Goal: Find specific page/section: Find specific page/section

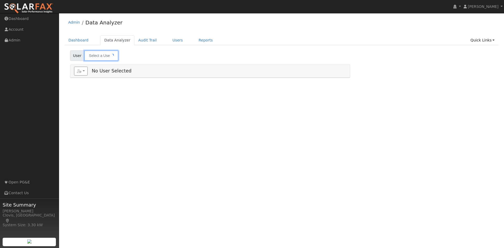
type input "[PERSON_NAME]"
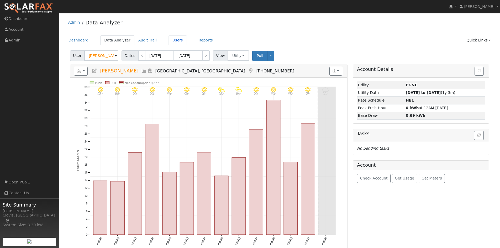
click at [173, 43] on link "Users" at bounding box center [177, 40] width 18 height 10
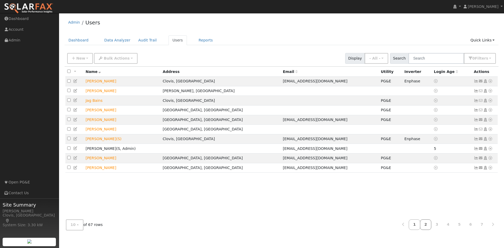
click at [431, 226] on link "2" at bounding box center [426, 224] width 12 height 10
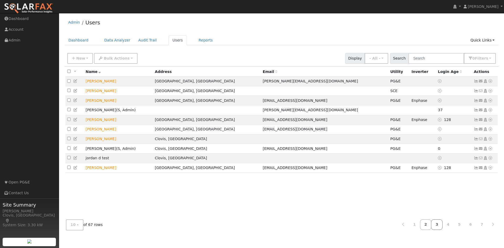
click at [440, 225] on link "3" at bounding box center [437, 224] width 12 height 10
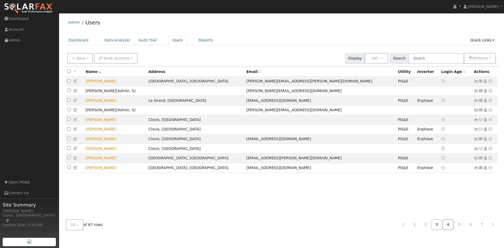
click at [451, 225] on link "4" at bounding box center [448, 224] width 12 height 10
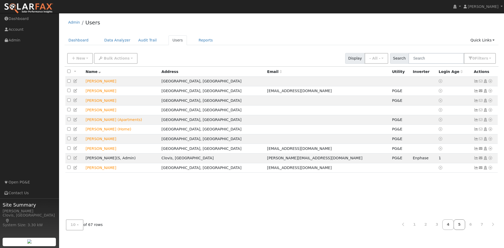
click at [463, 224] on link "5" at bounding box center [459, 224] width 12 height 10
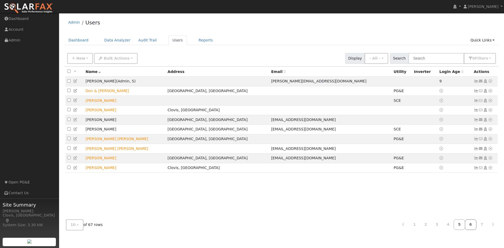
click at [472, 223] on link "6" at bounding box center [471, 224] width 12 height 10
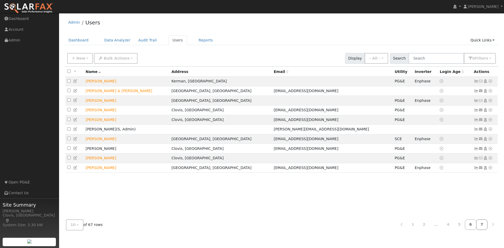
click at [485, 224] on link "7" at bounding box center [482, 224] width 12 height 10
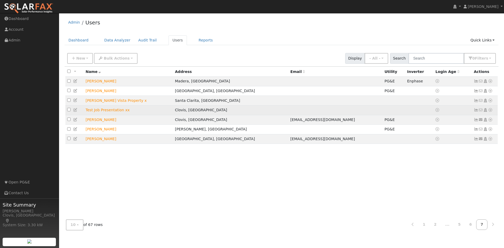
click at [492, 112] on icon at bounding box center [490, 110] width 5 height 4
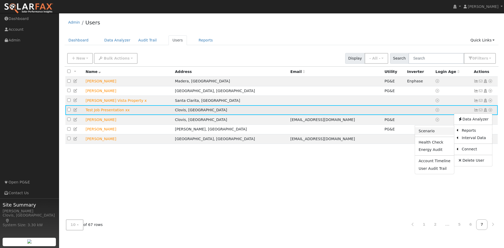
click at [435, 135] on link "Scenario" at bounding box center [434, 130] width 39 height 7
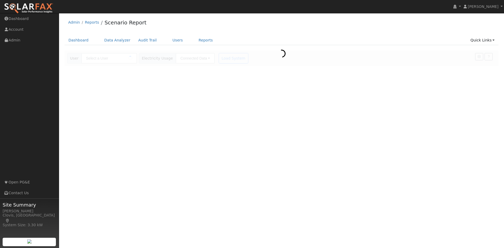
type input "Test Job Presentation xx"
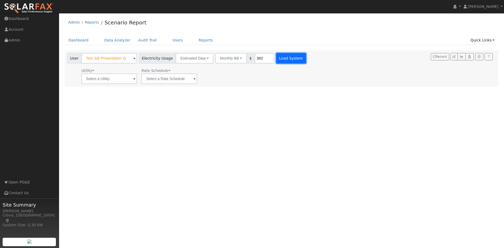
click at [276, 61] on button "Load System" at bounding box center [291, 58] width 30 height 10
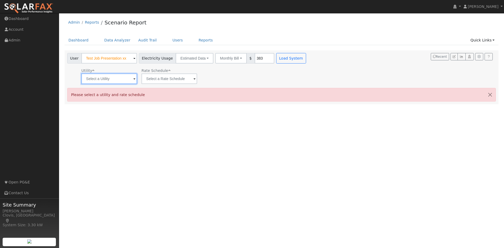
click at [124, 81] on input "text" at bounding box center [109, 78] width 56 height 10
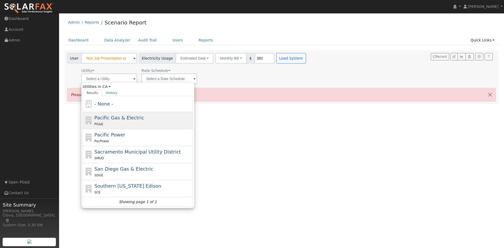
click at [119, 120] on span "Pacific Gas & Electric" at bounding box center [119, 118] width 50 height 6
type input "Pacific Gas & Electric"
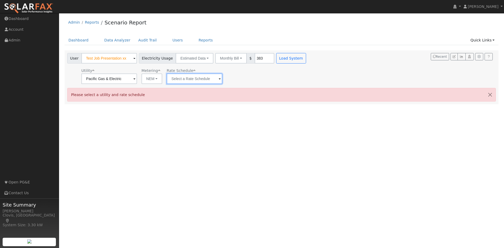
click at [191, 76] on input "text" at bounding box center [195, 78] width 56 height 10
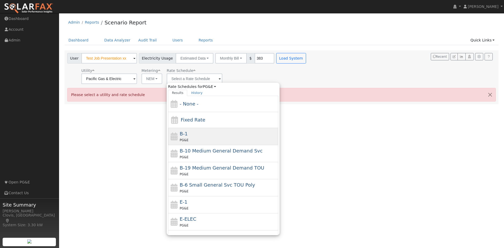
click at [217, 138] on div "PG&E" at bounding box center [228, 140] width 97 height 6
type input "B-1"
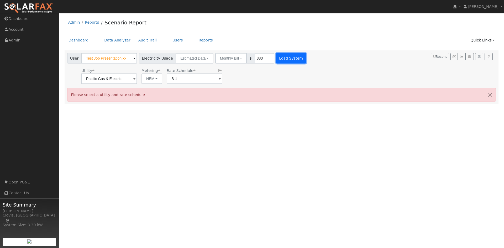
click at [292, 56] on button "Load System" at bounding box center [291, 58] width 30 height 10
